Goal: Transaction & Acquisition: Purchase product/service

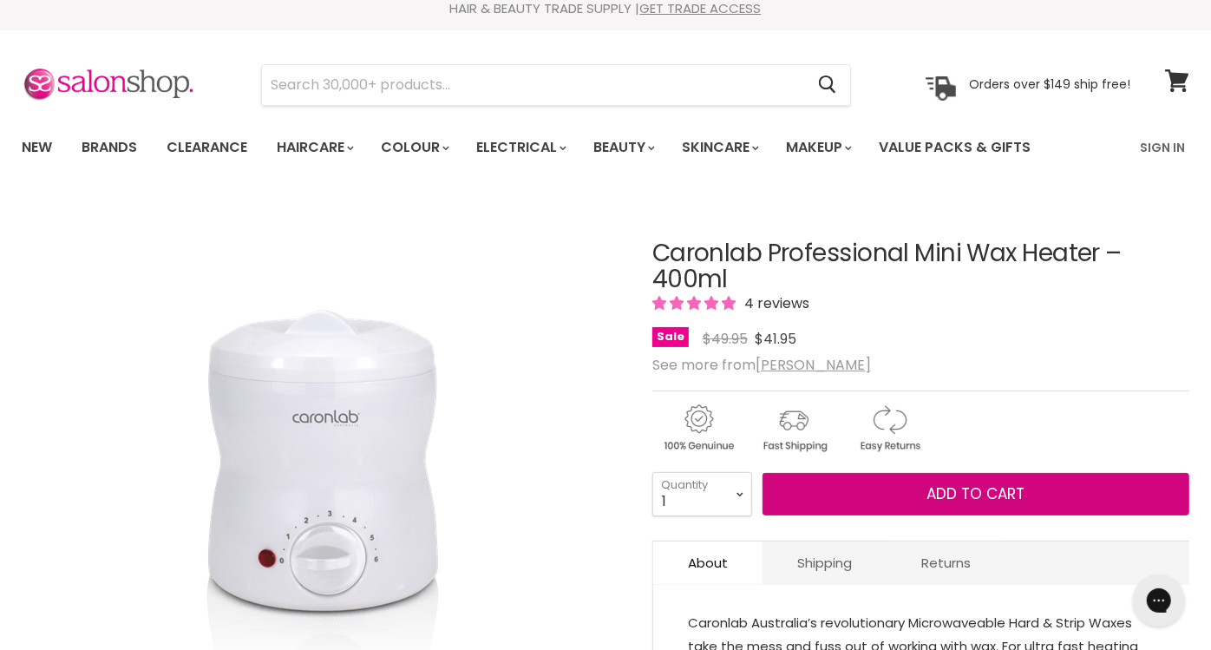
click at [922, 486] on button "Add to cart" at bounding box center [976, 494] width 427 height 43
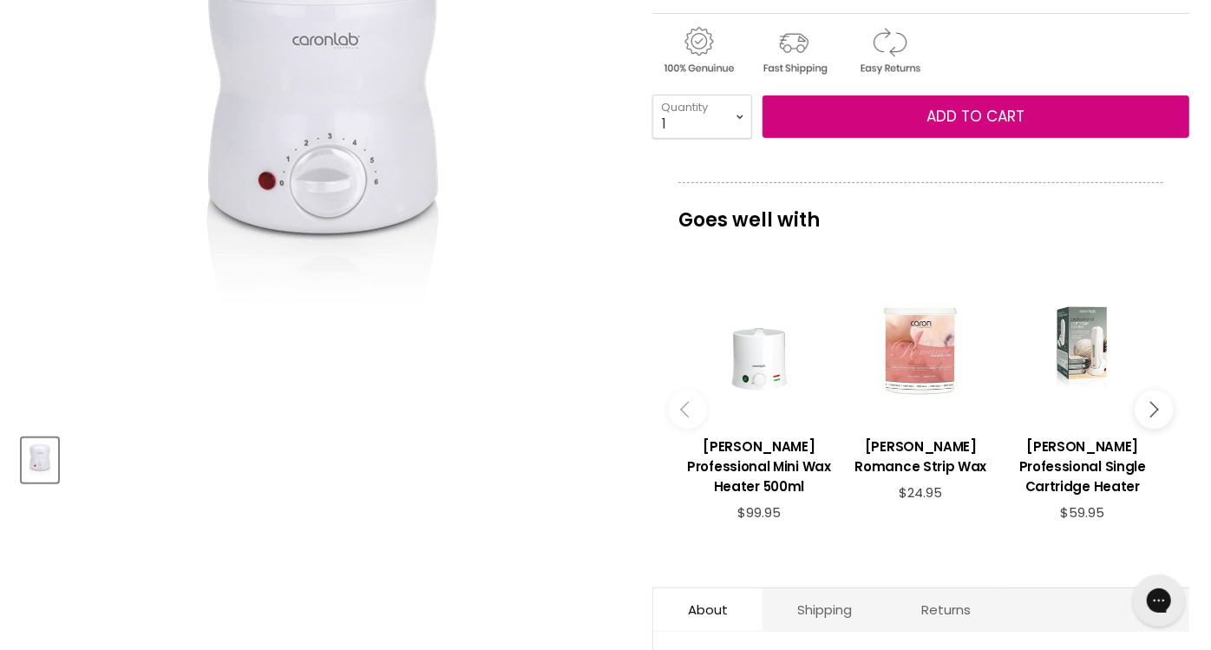
scroll to position [391, 0]
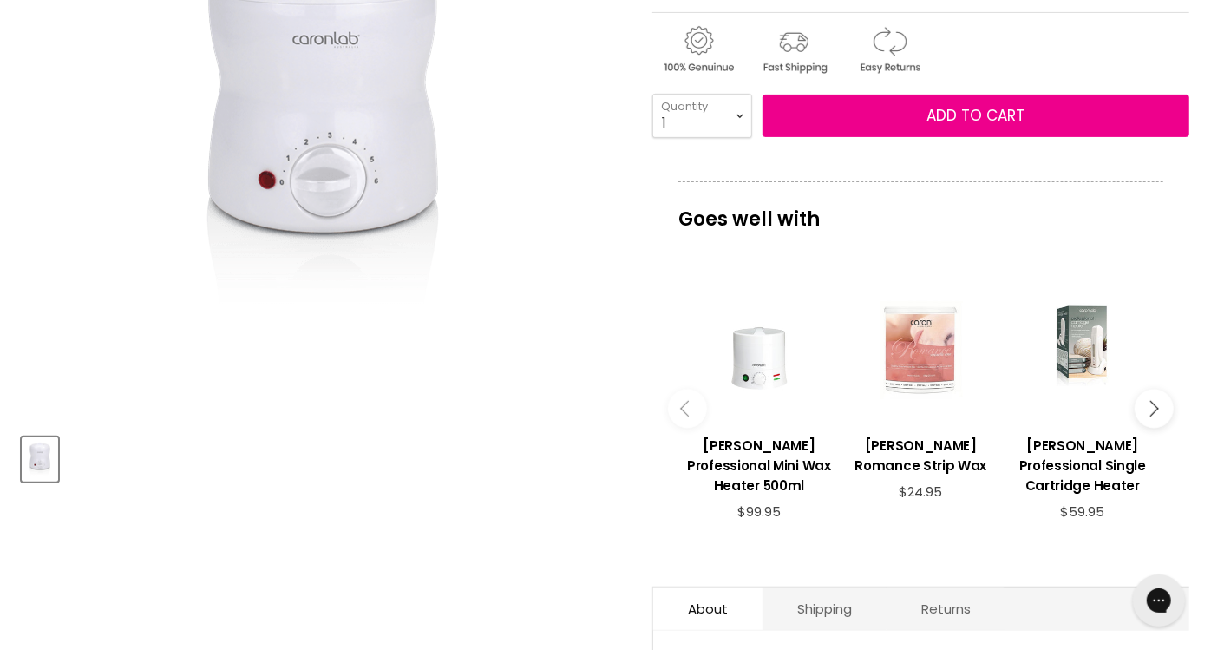
click at [1149, 404] on icon "Main content" at bounding box center [1151, 409] width 16 height 16
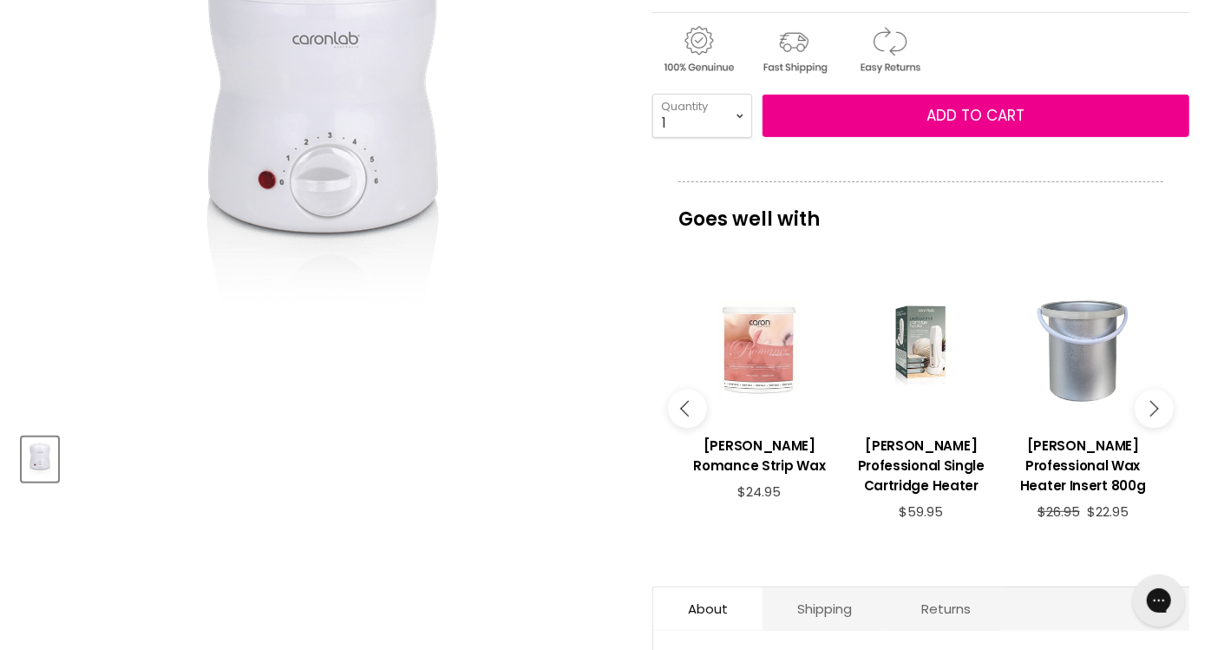
click at [1149, 404] on icon "Main content" at bounding box center [1151, 409] width 16 height 16
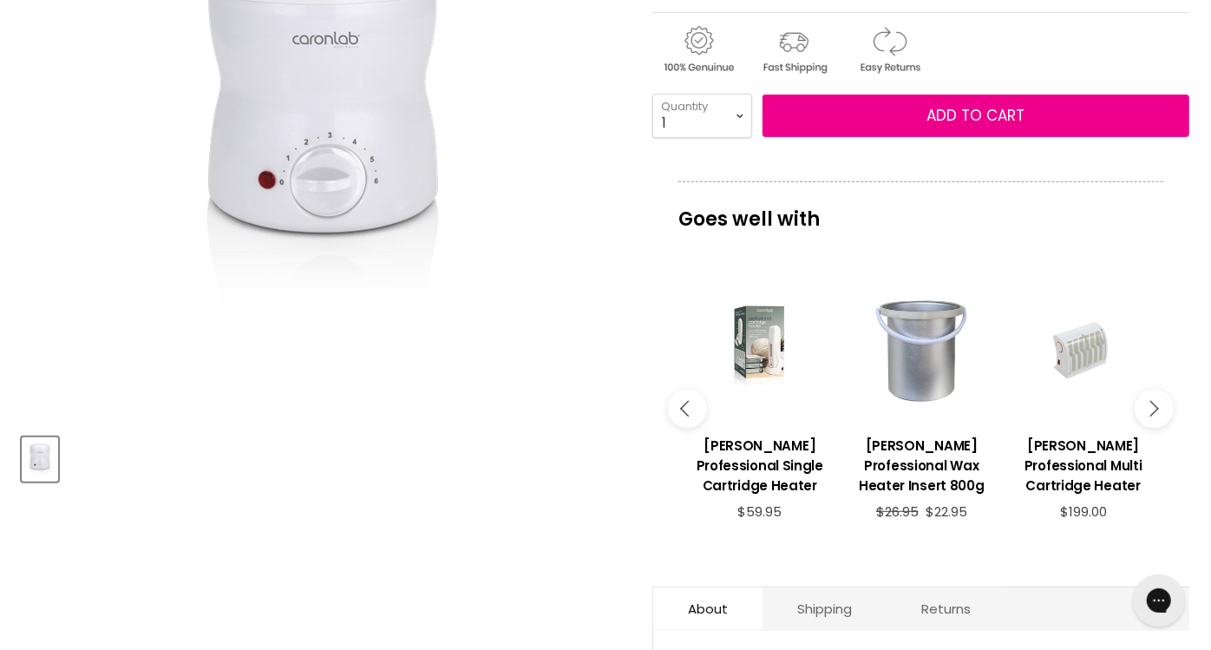
click at [1149, 404] on icon "Main content" at bounding box center [1151, 409] width 16 height 16
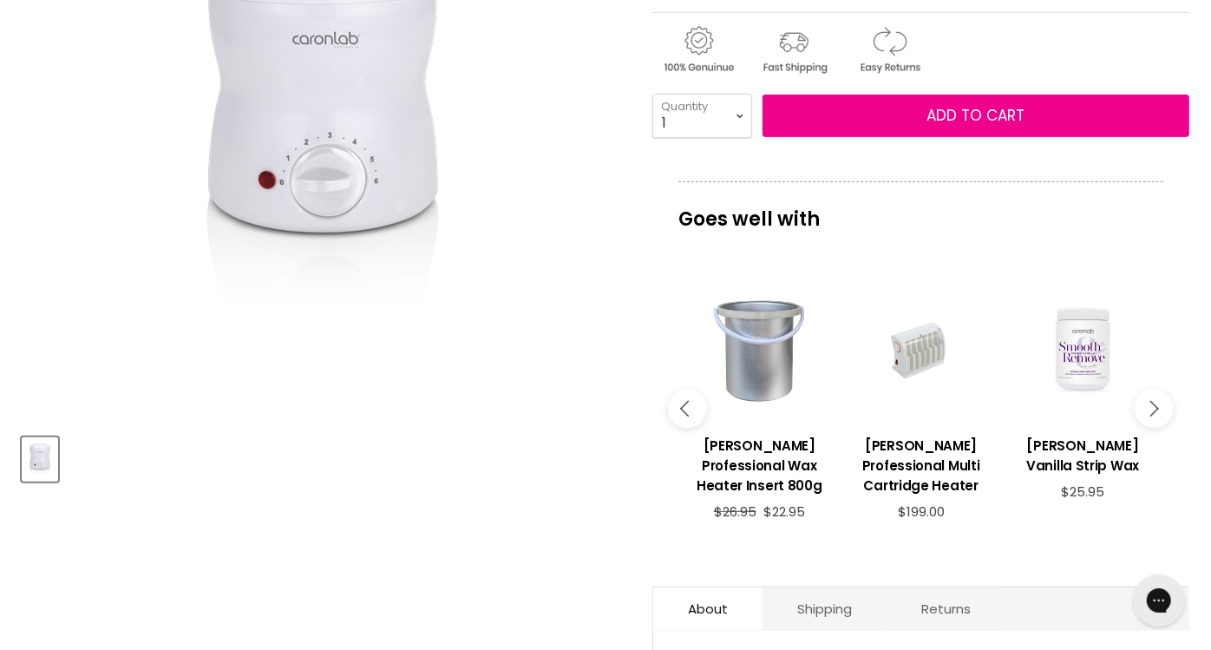
click at [1149, 404] on icon "Main content" at bounding box center [1151, 409] width 16 height 16
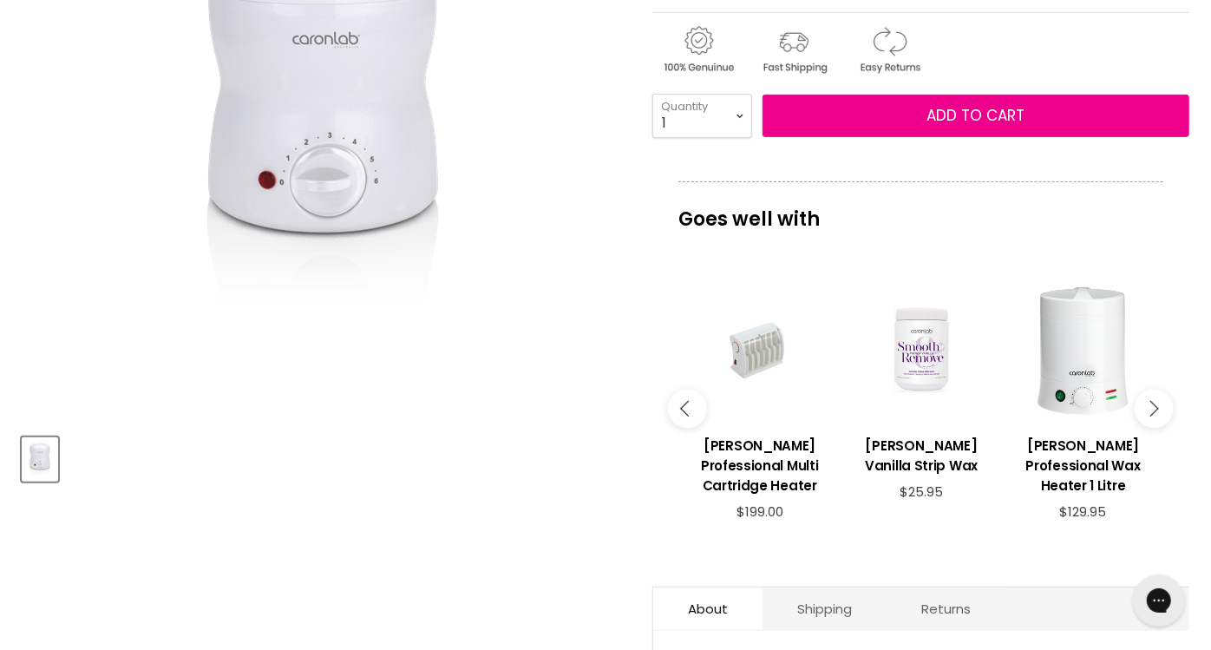
click at [1149, 404] on icon "Main content" at bounding box center [1151, 409] width 16 height 16
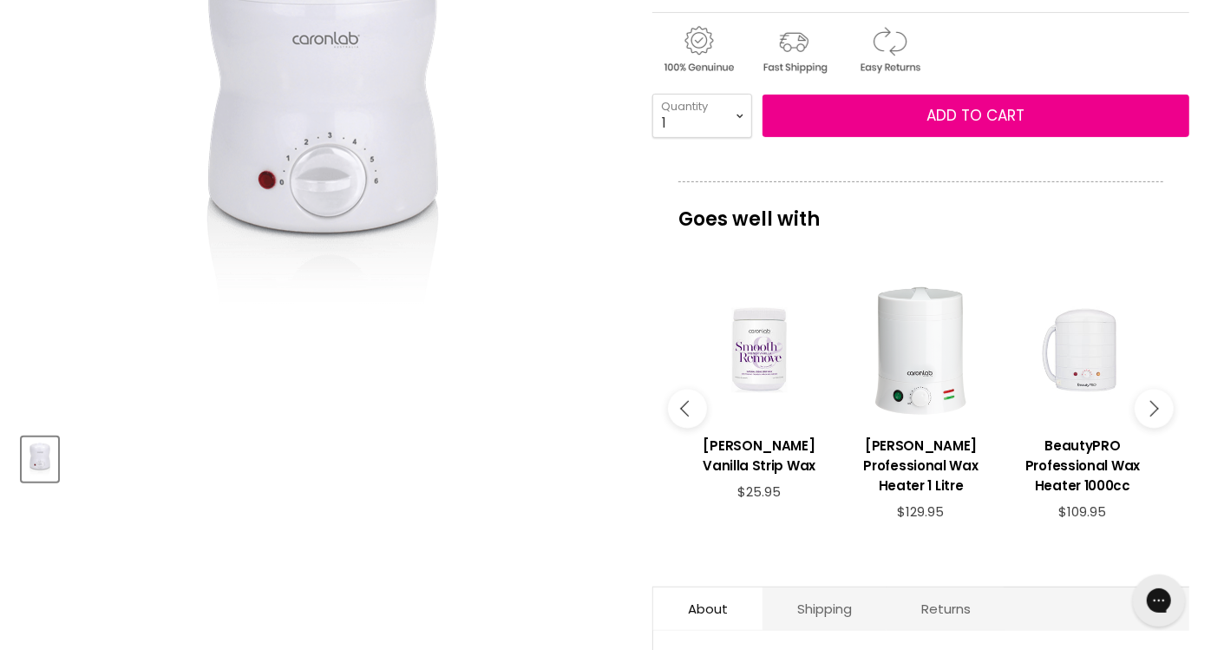
click at [1149, 404] on icon "Main content" at bounding box center [1151, 409] width 16 height 16
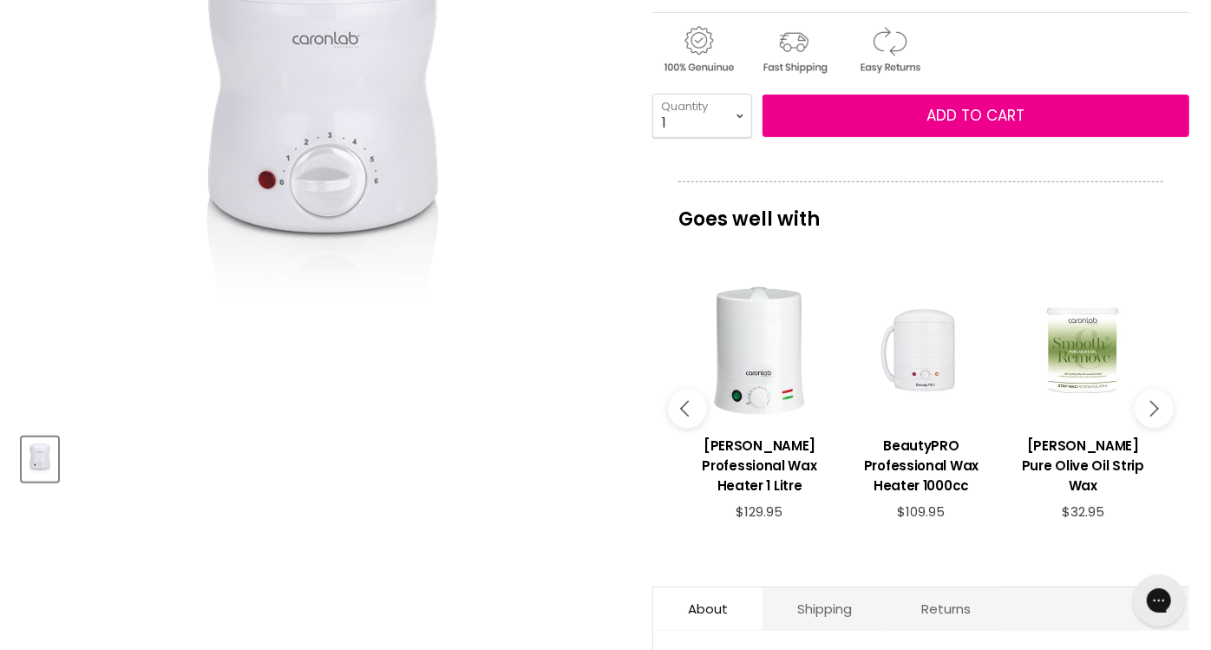
click at [1149, 404] on icon "Main content" at bounding box center [1151, 409] width 16 height 16
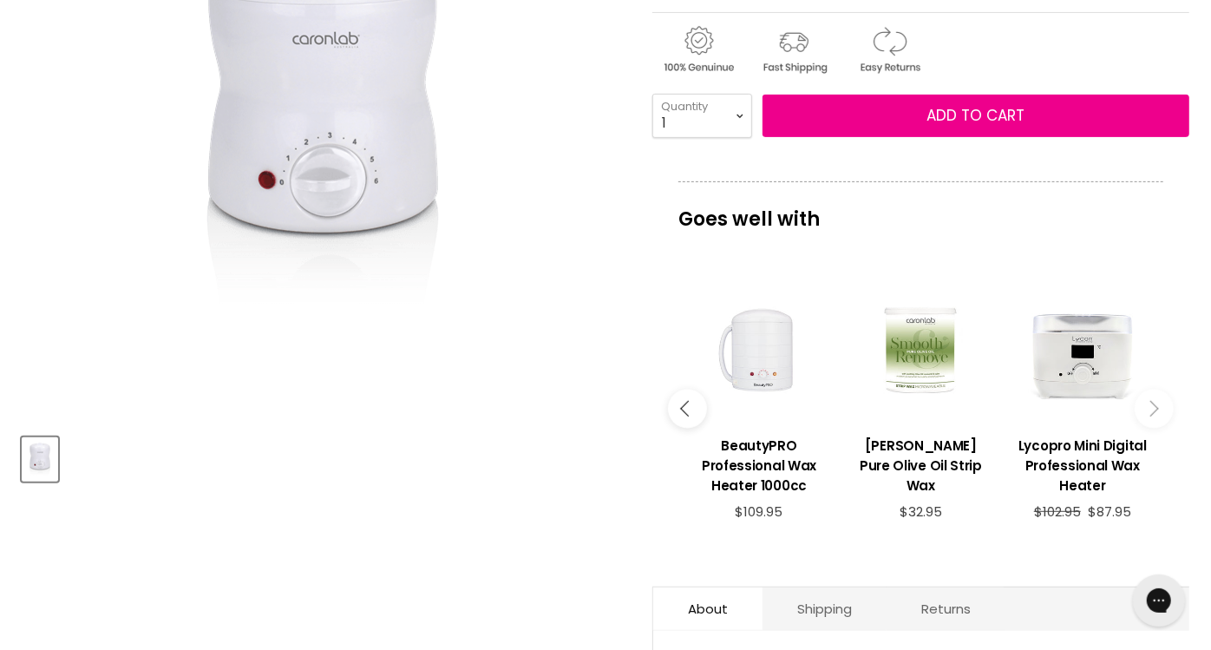
click at [1149, 404] on icon "Main content" at bounding box center [1151, 409] width 16 height 16
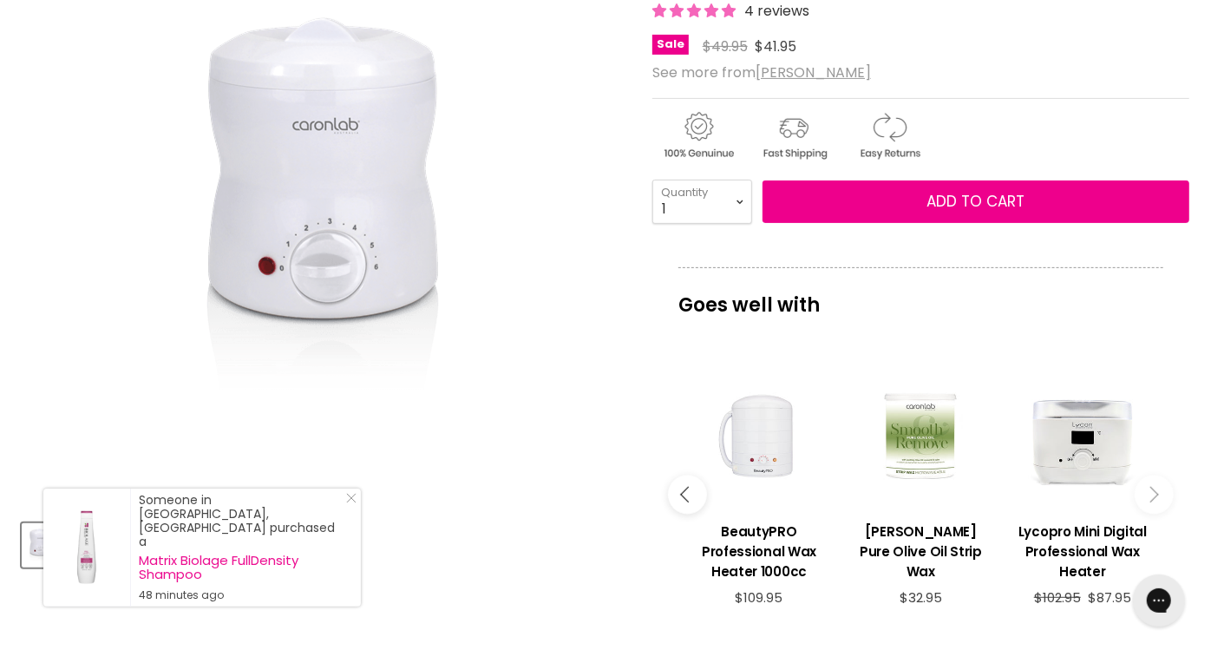
scroll to position [0, 0]
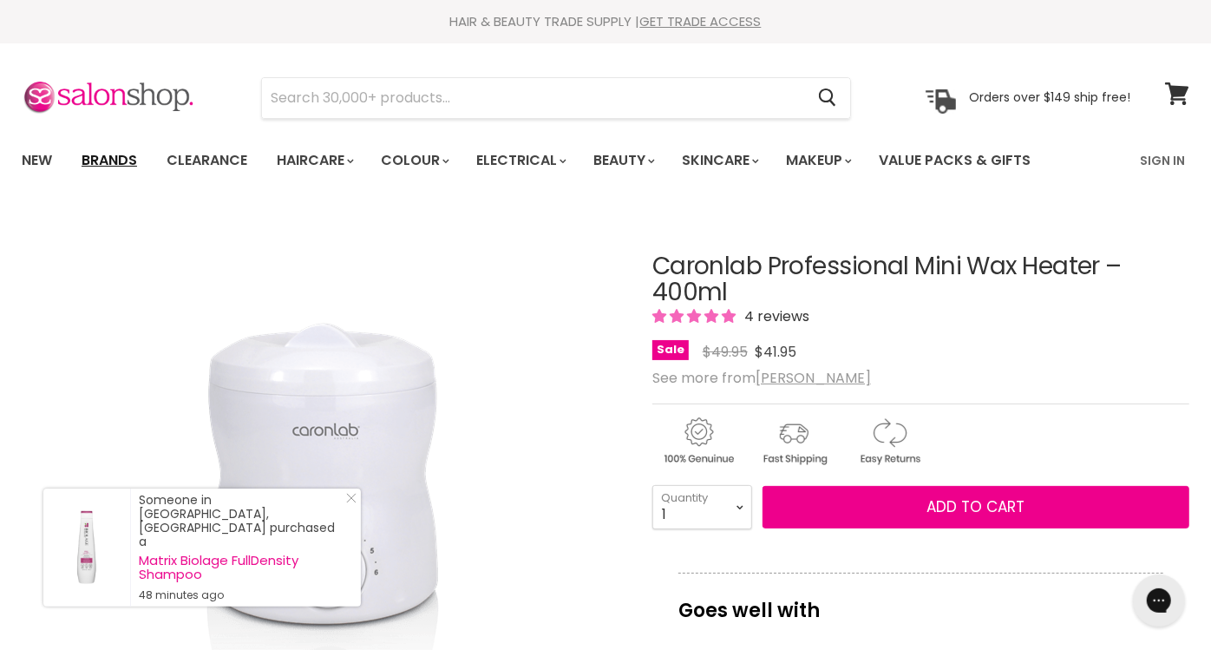
click at [114, 161] on link "Brands" at bounding box center [110, 160] width 82 height 36
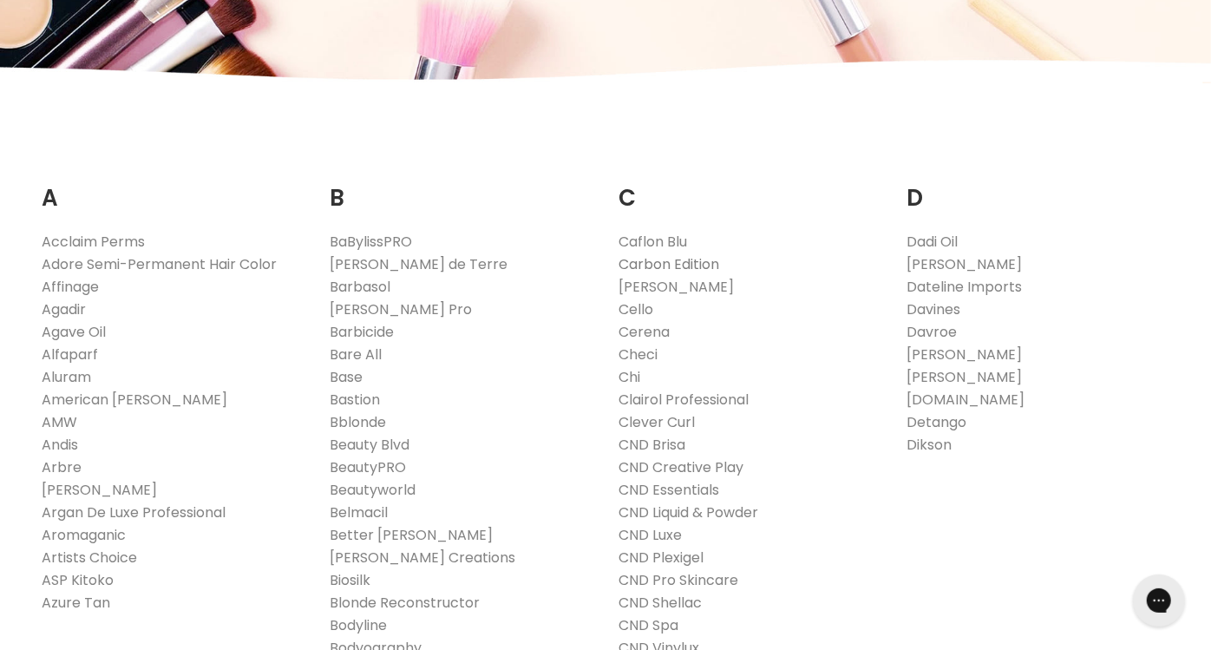
scroll to position [99, 0]
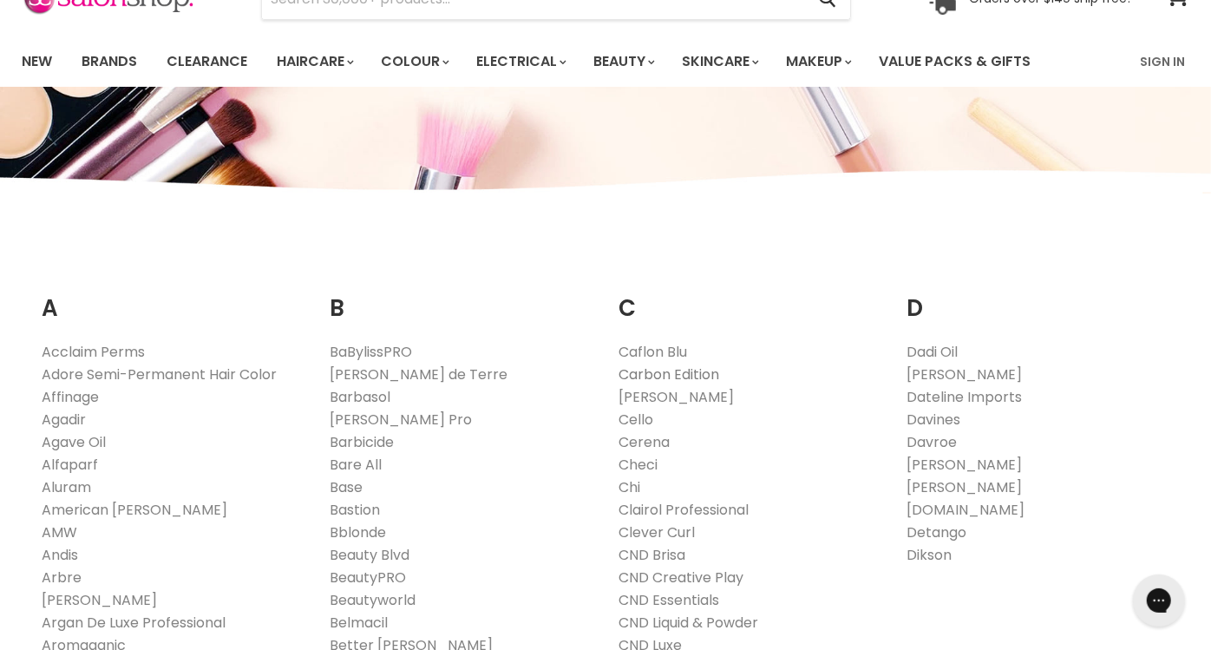
click at [657, 366] on link "Carbon Edition" at bounding box center [669, 374] width 101 height 20
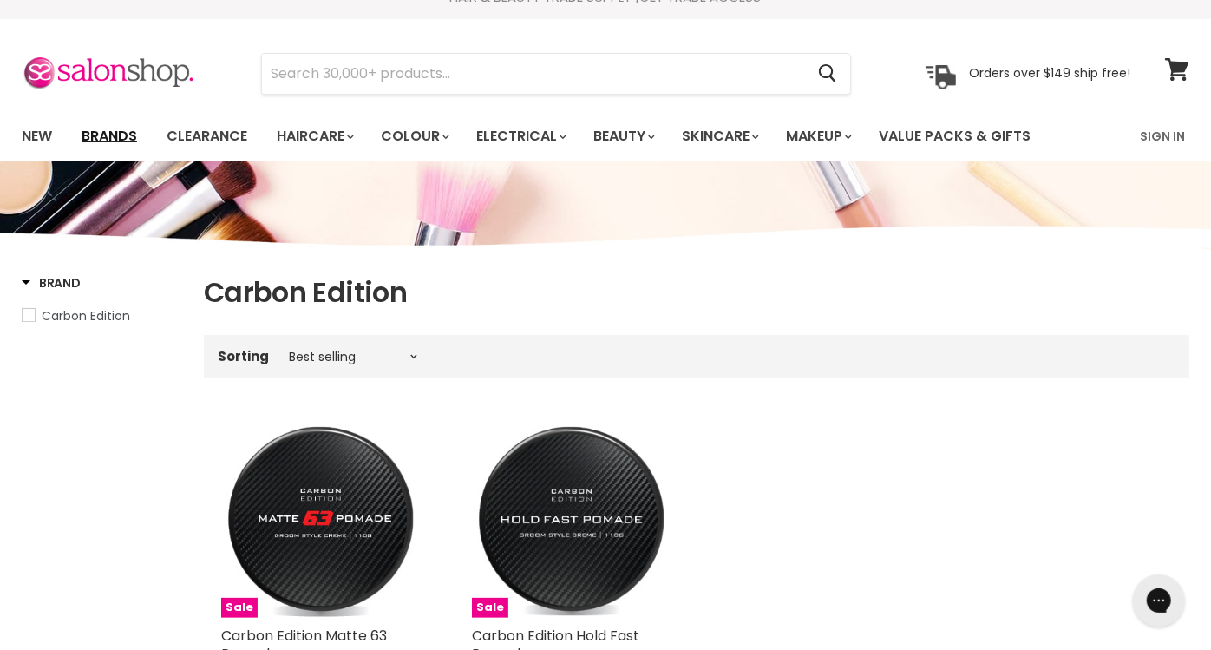
click at [132, 128] on link "Brands" at bounding box center [110, 136] width 82 height 36
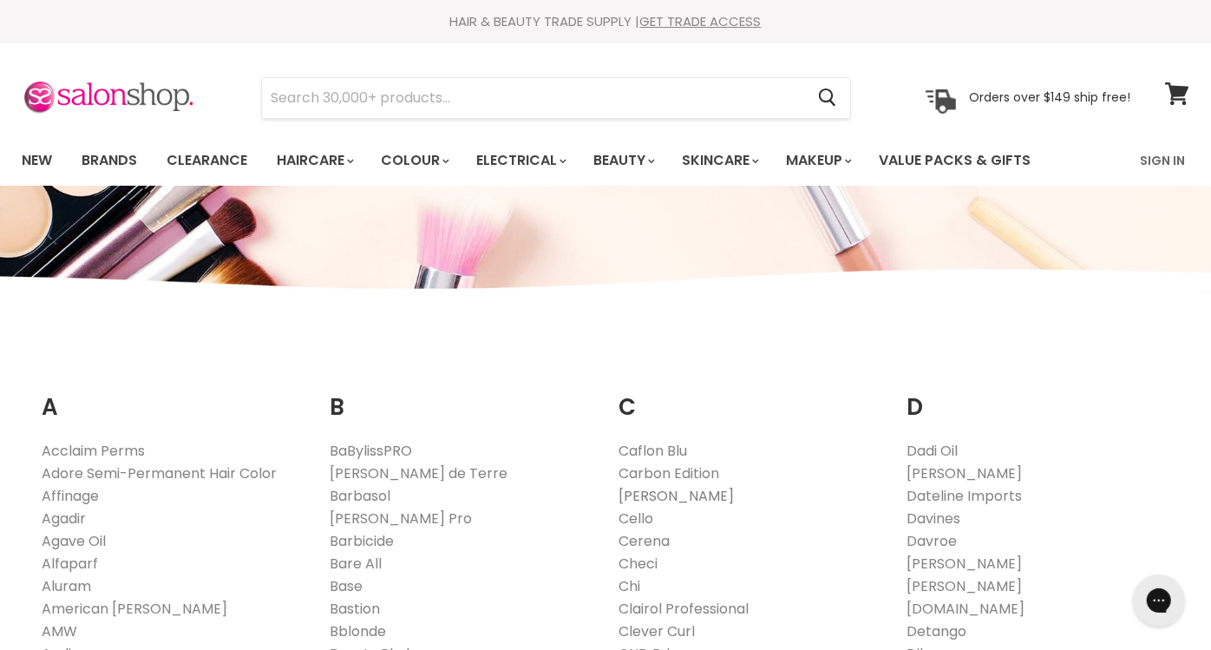
click at [652, 496] on link "[PERSON_NAME]" at bounding box center [676, 496] width 115 height 20
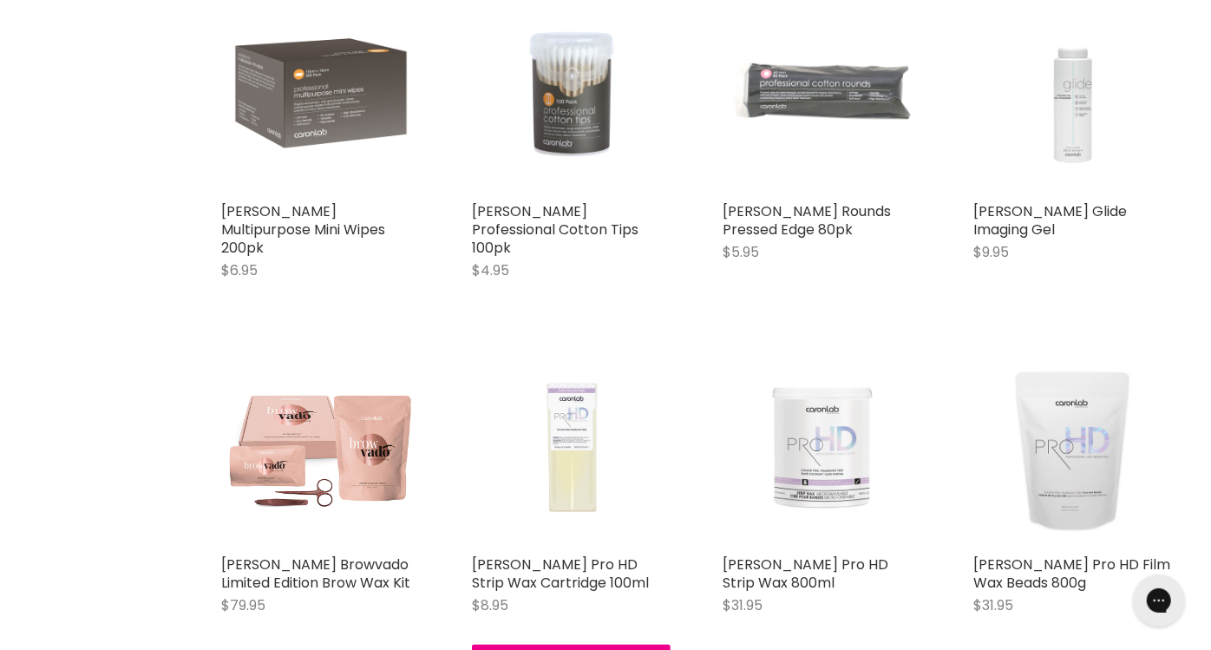
scroll to position [1760, 0]
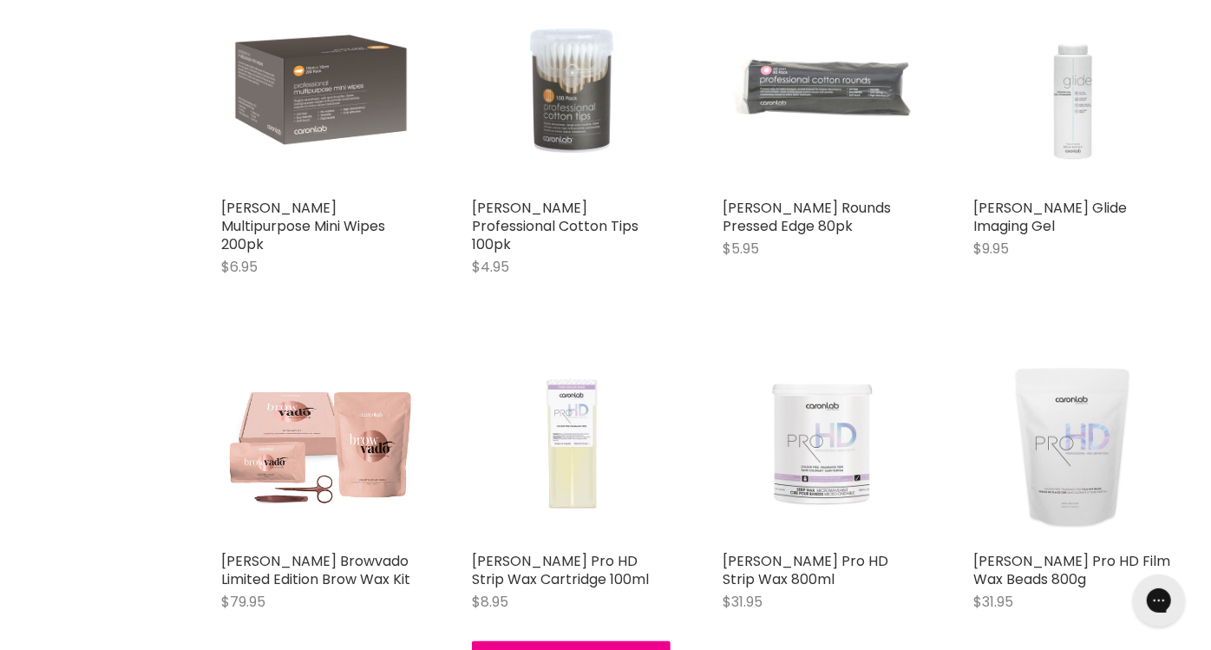
click at [652, 553] on h2 "Caron Pro HD Strip Wax Cartridge 100ml" at bounding box center [571, 571] width 199 height 36
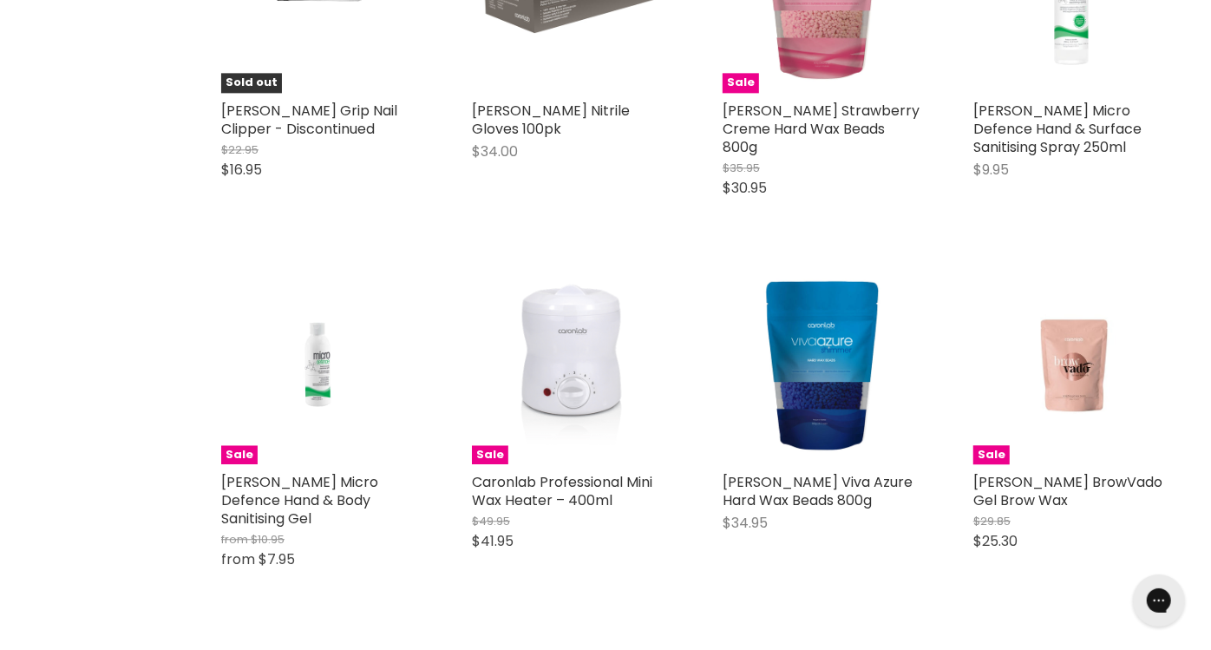
scroll to position [2547, 0]
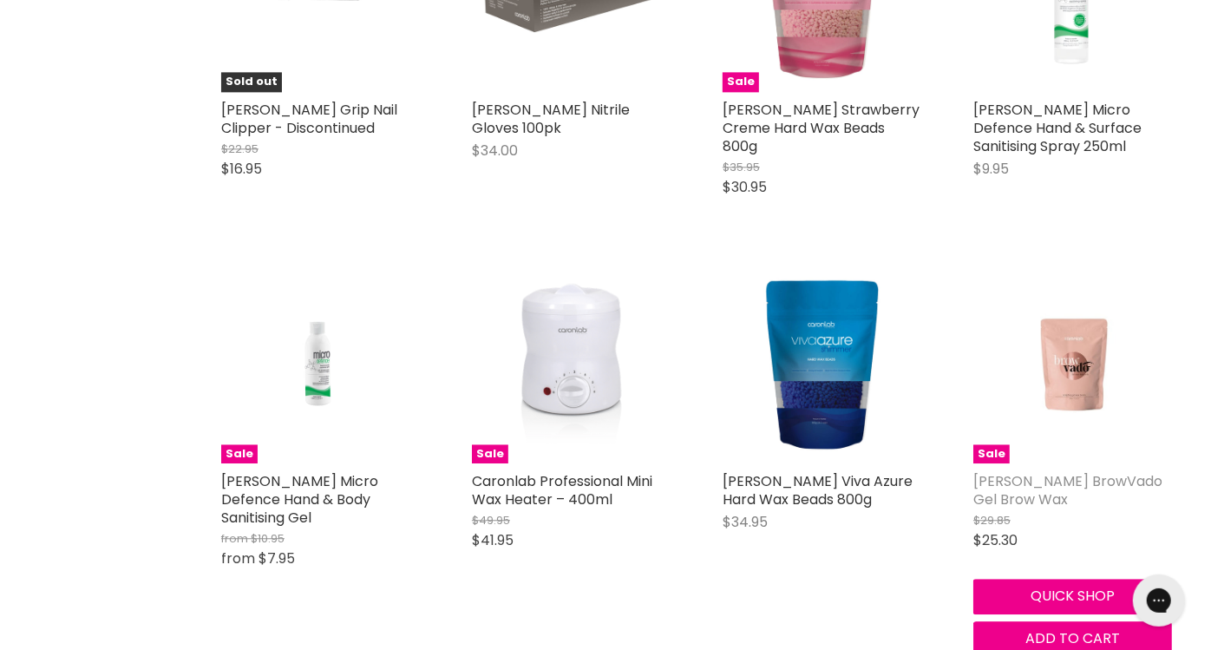
click at [1075, 471] on link "[PERSON_NAME] BrowVado Gel Brow Wax" at bounding box center [1068, 490] width 189 height 38
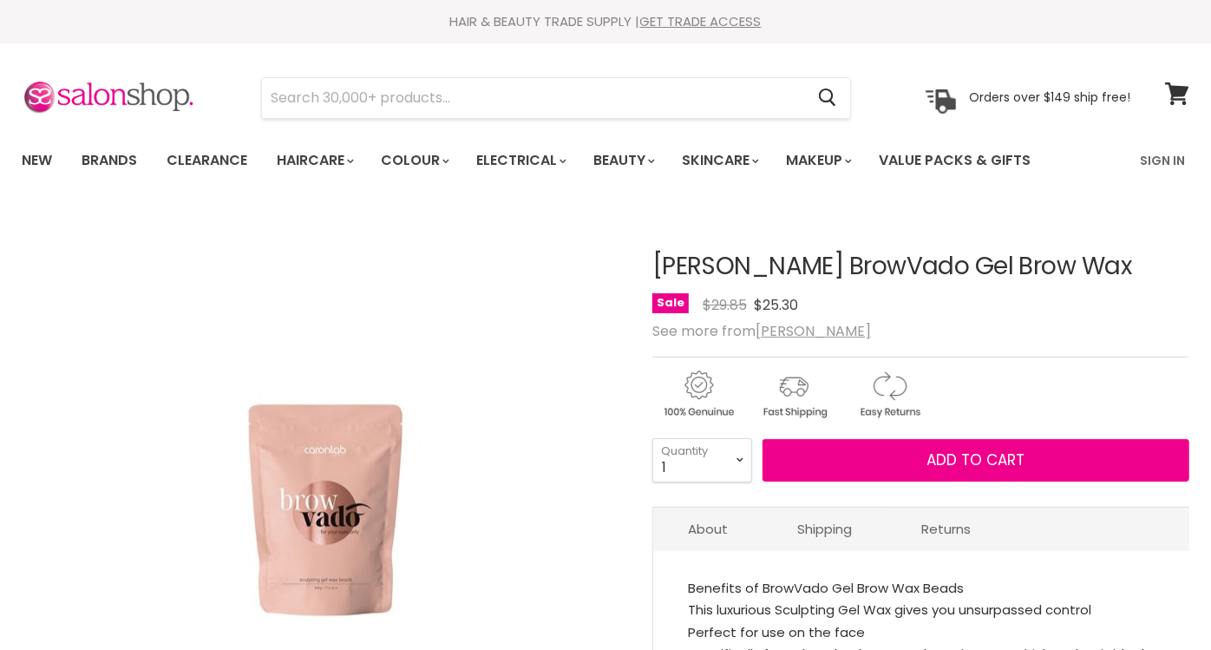
click at [913, 464] on button "Add to cart" at bounding box center [976, 460] width 427 height 43
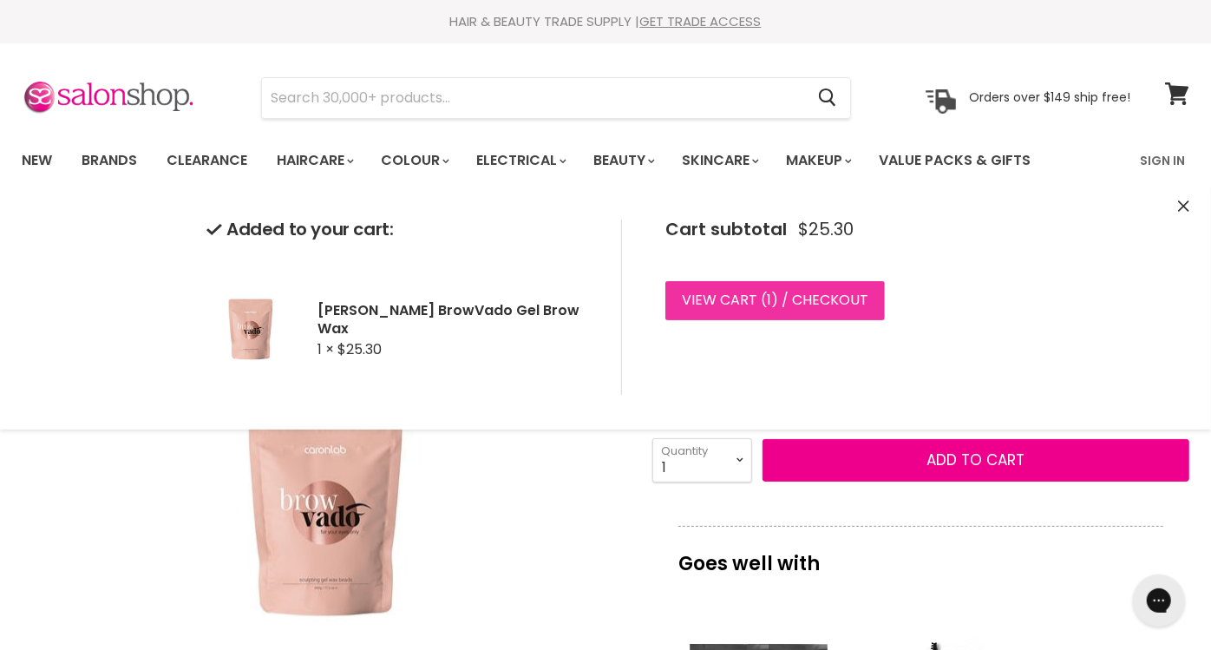
click at [827, 297] on link "View cart ( 1 ) / Checkout" at bounding box center [776, 300] width 220 height 38
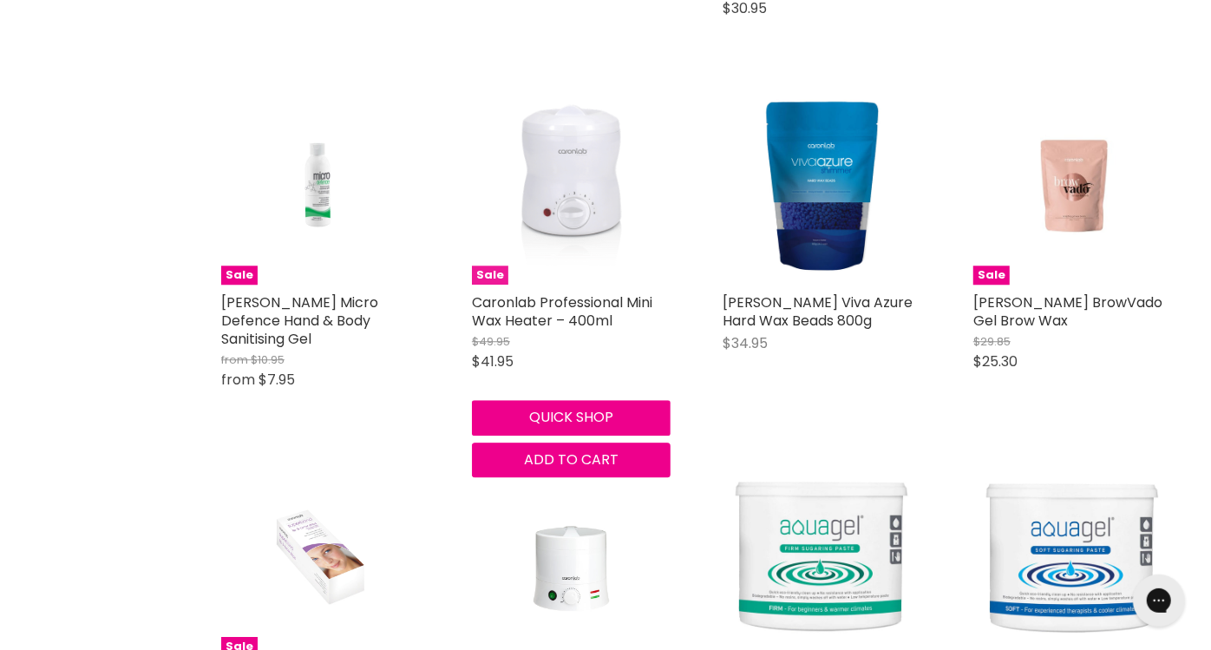
click at [588, 206] on img "Main content" at bounding box center [571, 185] width 161 height 199
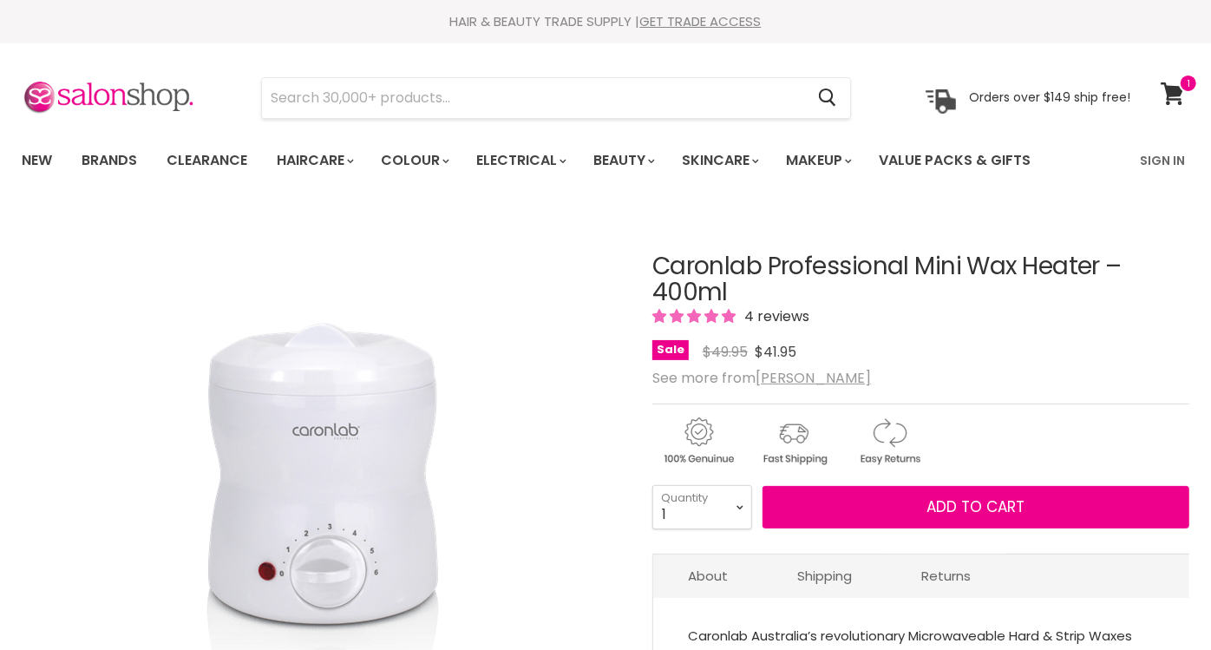
click at [857, 493] on button "Add to cart" at bounding box center [976, 507] width 427 height 43
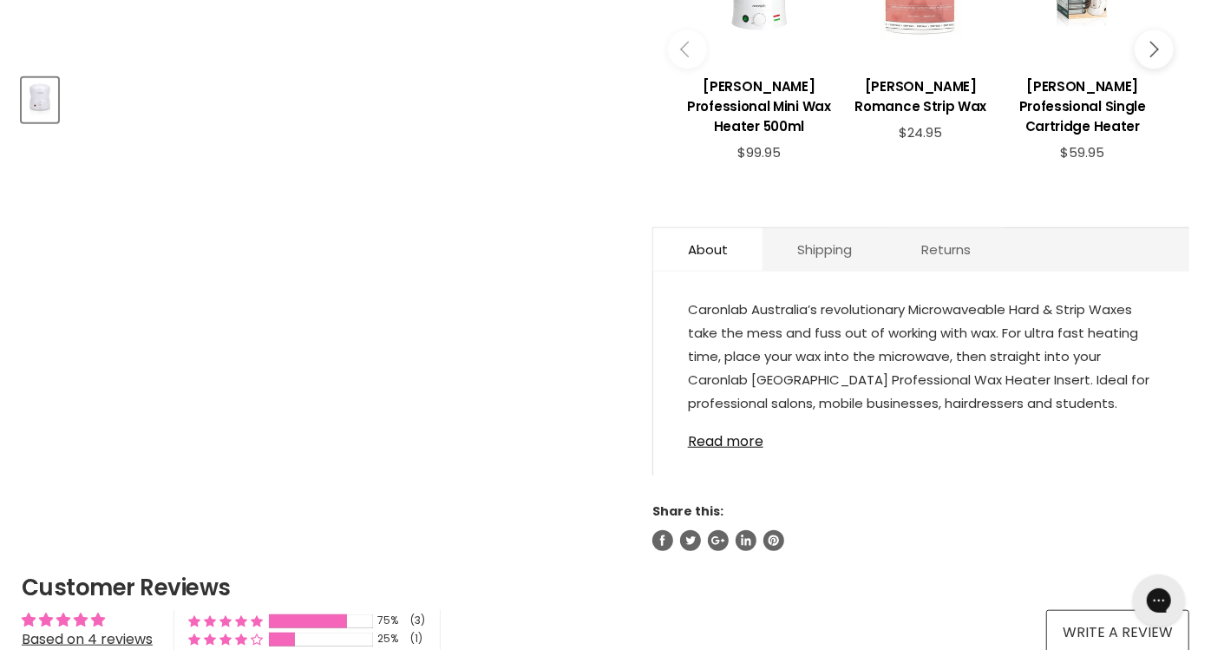
scroll to position [752, 0]
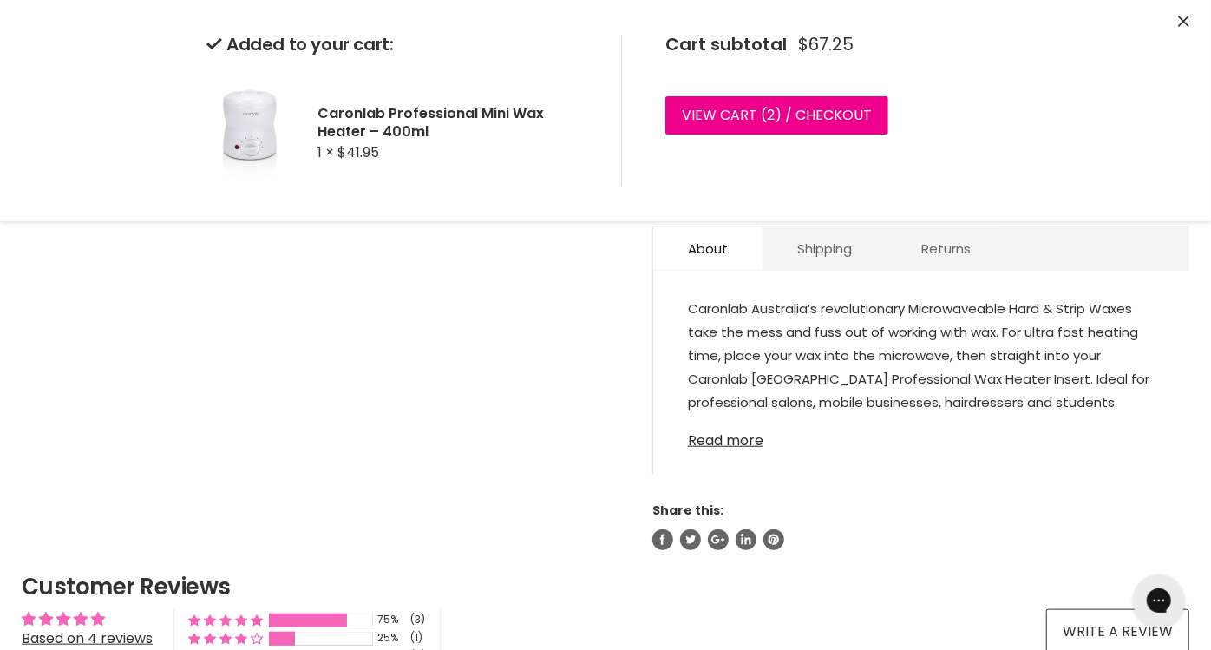
click at [731, 440] on link "Read more" at bounding box center [921, 436] width 467 height 26
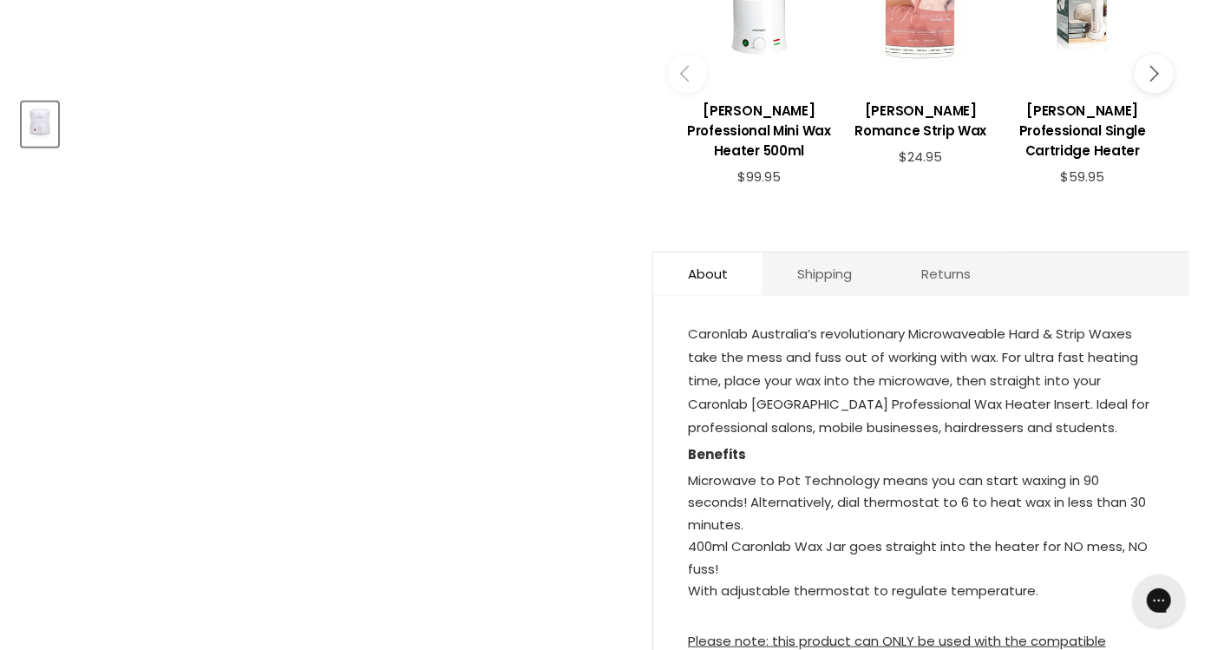
scroll to position [723, 0]
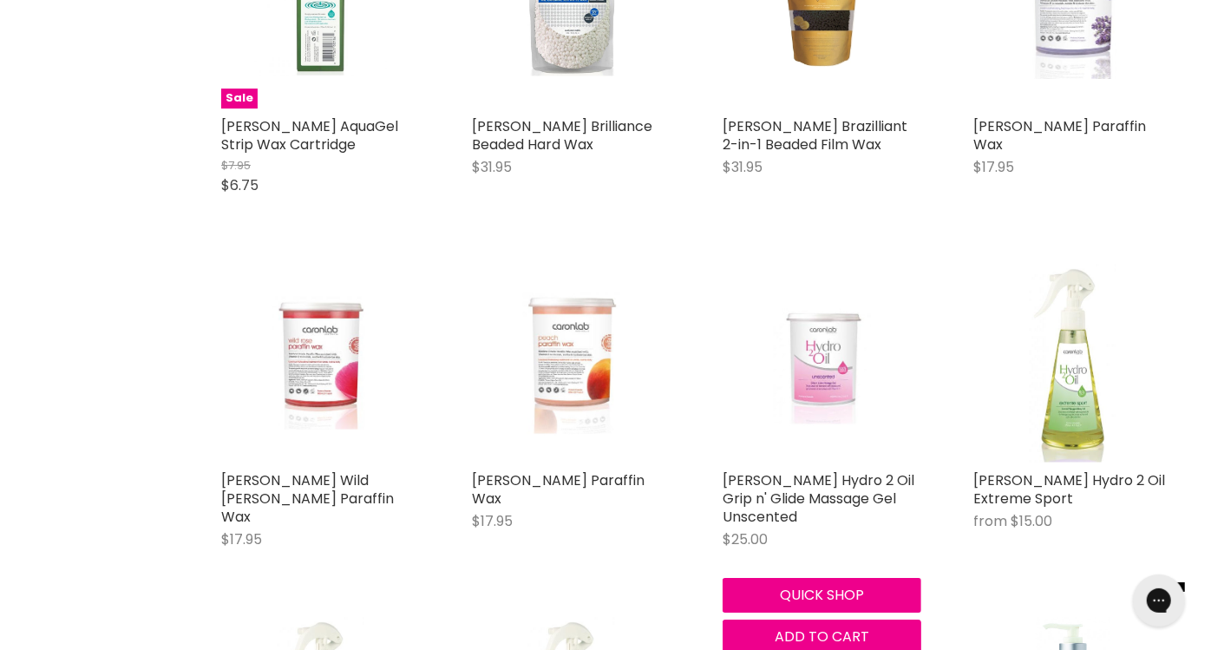
scroll to position [3628, 0]
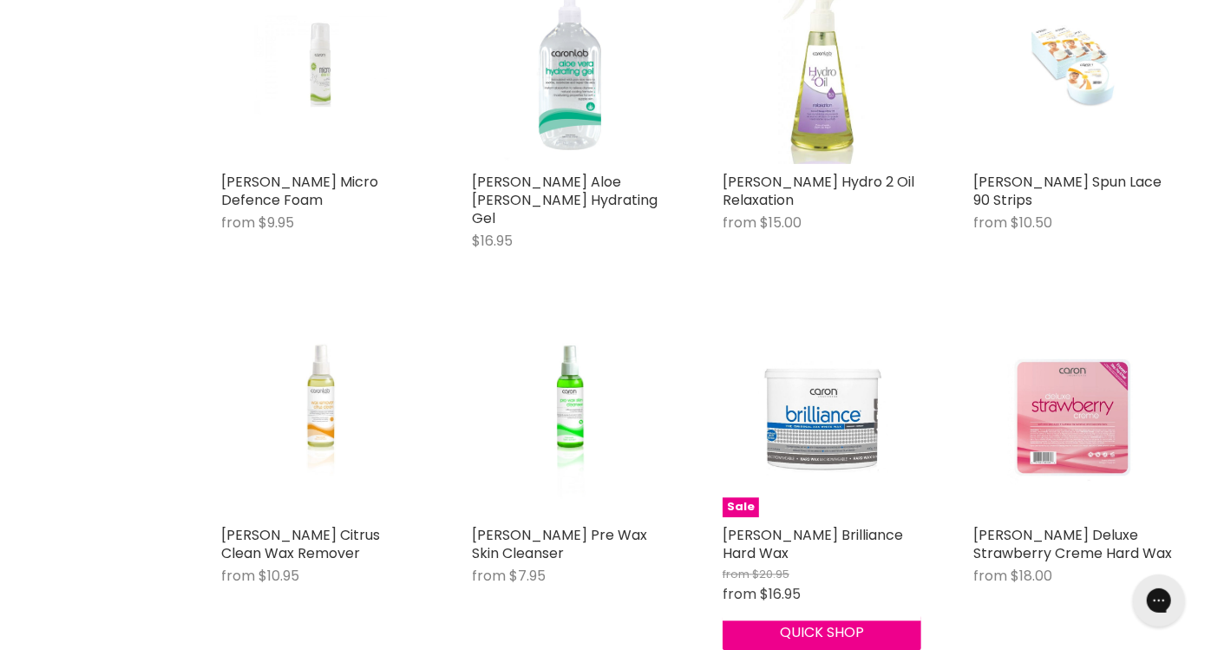
scroll to position [6437, 0]
click at [837, 332] on img "Main content" at bounding box center [822, 417] width 133 height 199
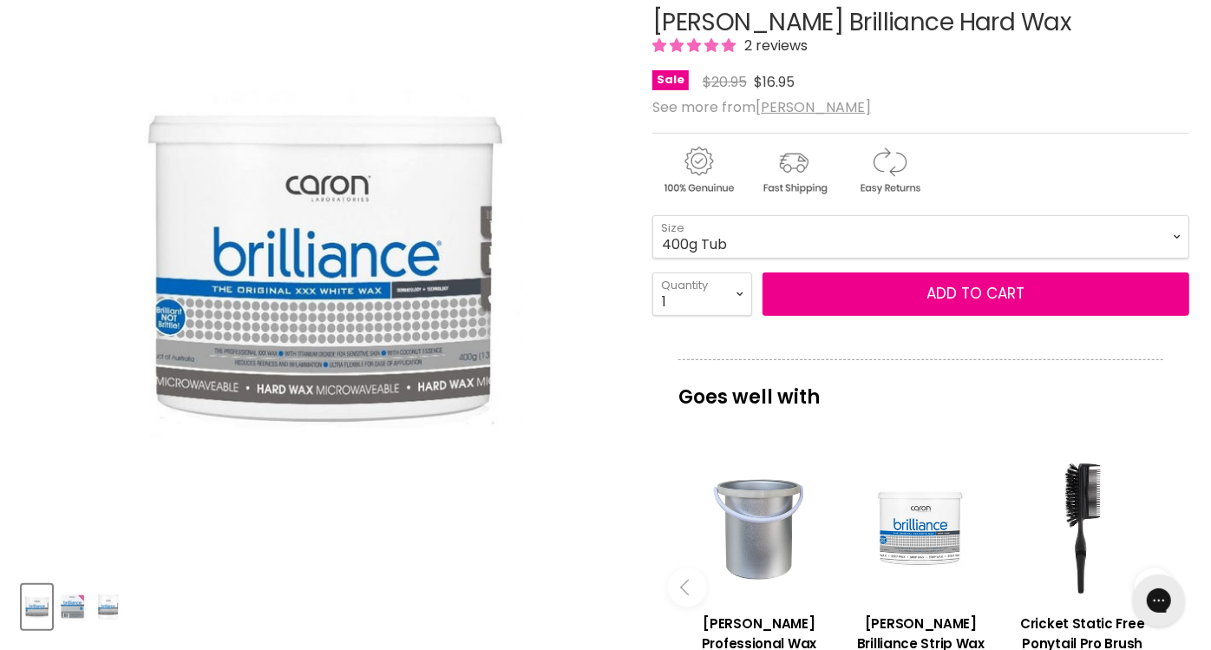
scroll to position [240, 0]
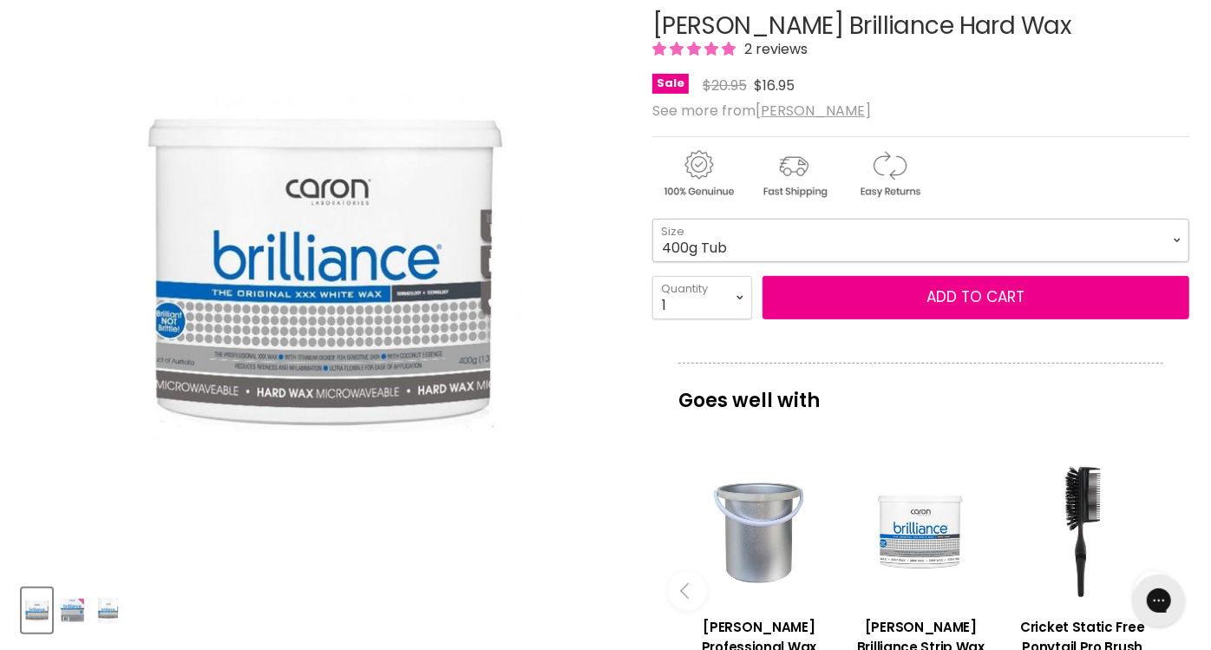
click at [703, 238] on select "400g Tub 500g Tray 800g Tub" at bounding box center [921, 240] width 537 height 43
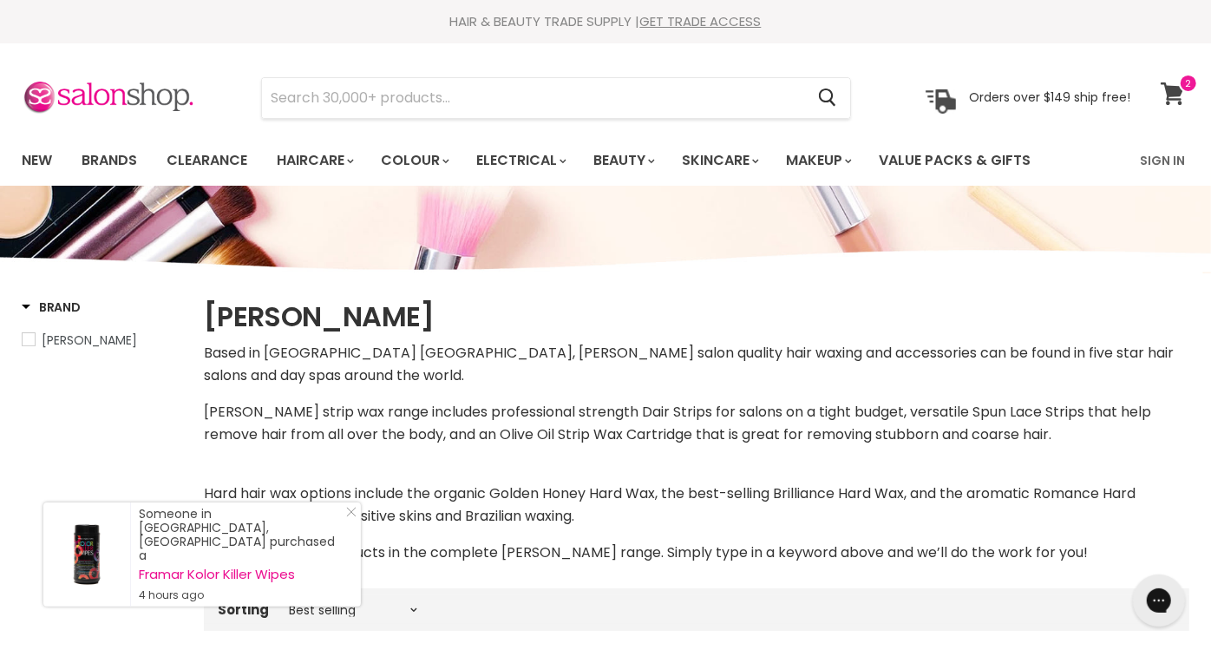
click at [1180, 97] on icon at bounding box center [1173, 93] width 24 height 23
